Goal: Transaction & Acquisition: Purchase product/service

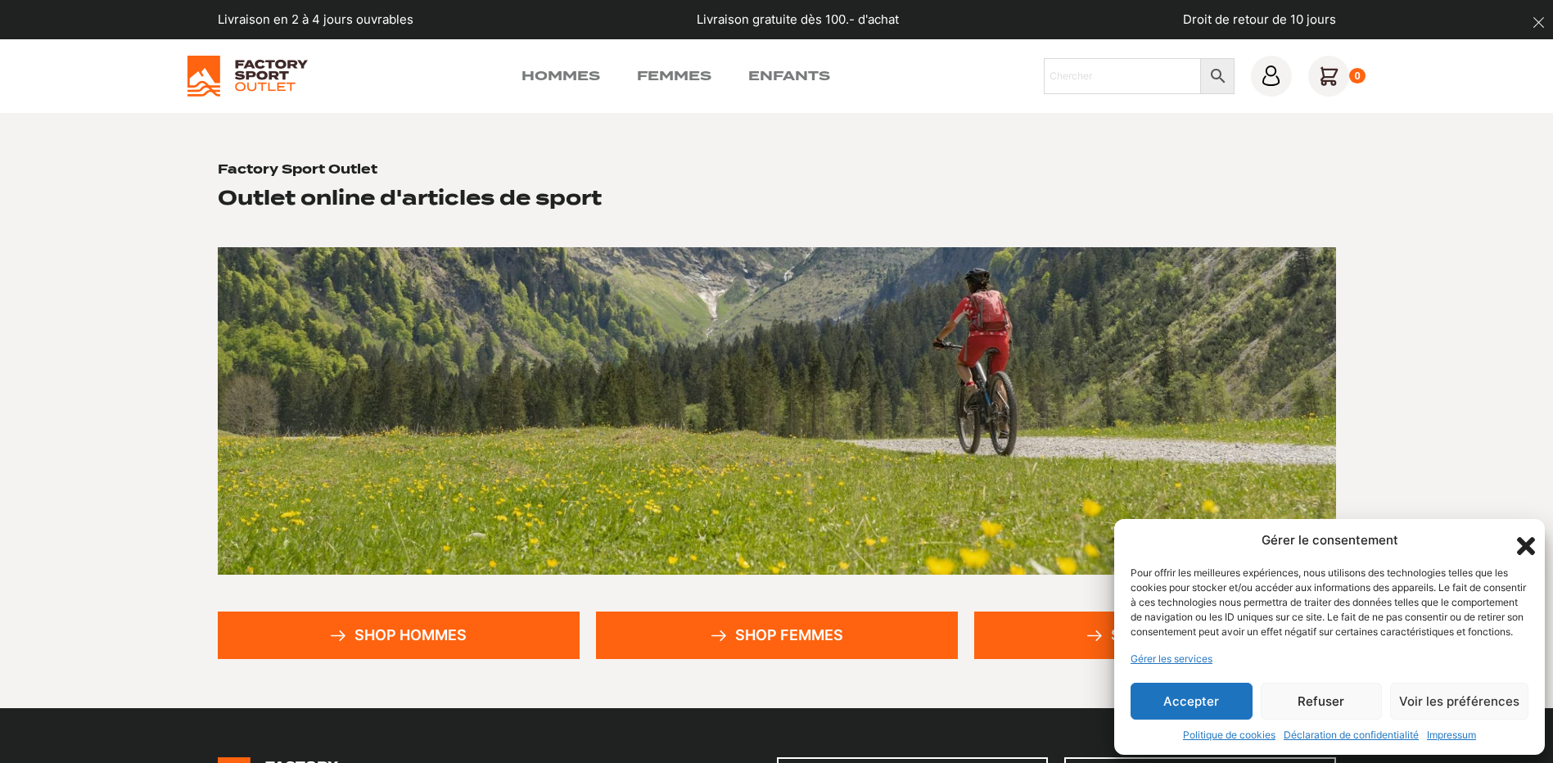
click at [1318, 705] on button "Refuser" at bounding box center [1322, 701] width 122 height 37
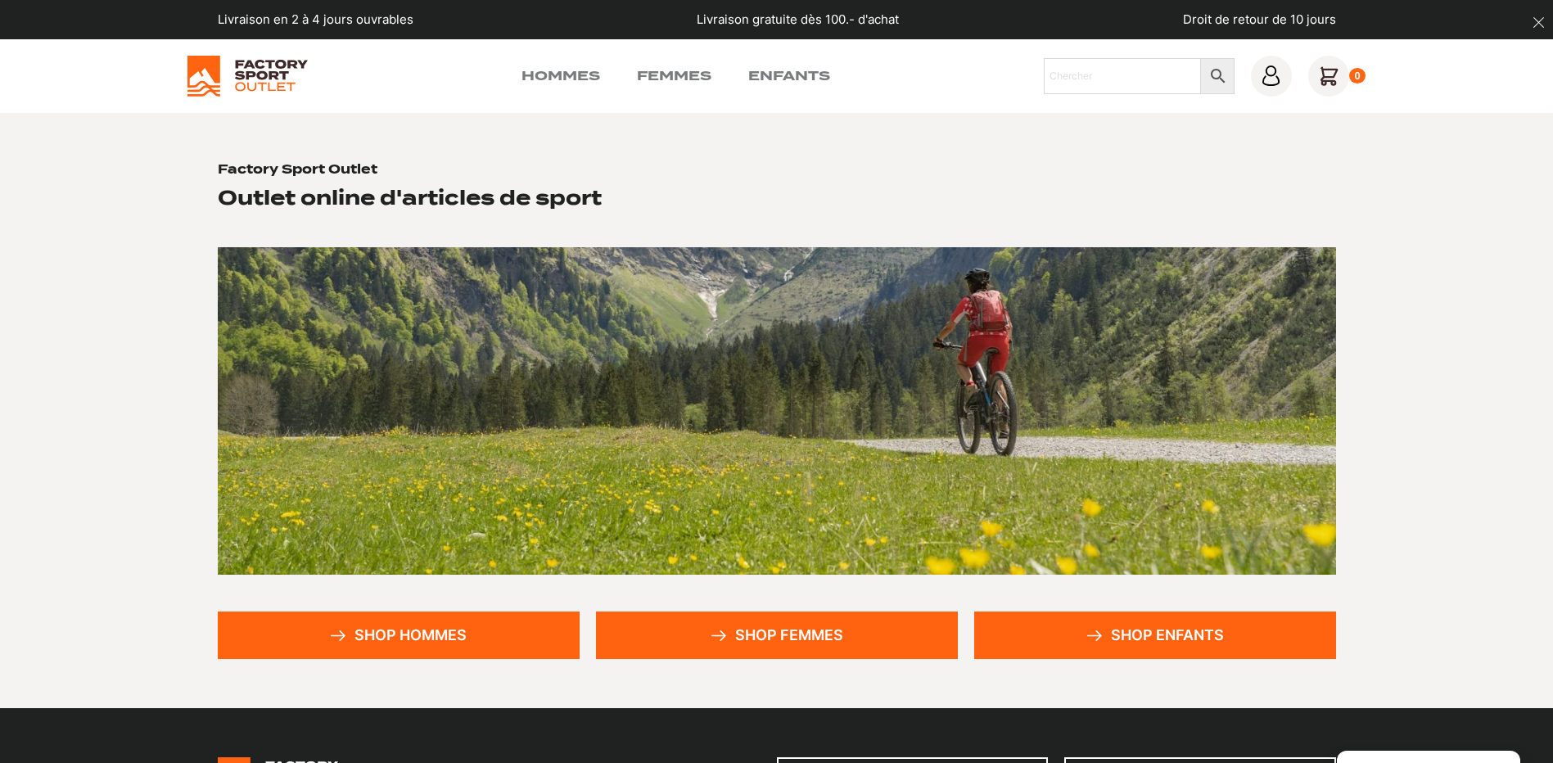
click at [427, 634] on link "Shop hommes" at bounding box center [399, 634] width 362 height 47
